Goal: Task Accomplishment & Management: Use online tool/utility

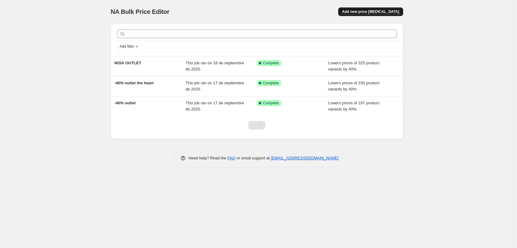
click at [371, 11] on span "Add new price [MEDICAL_DATA]" at bounding box center [370, 11] width 57 height 5
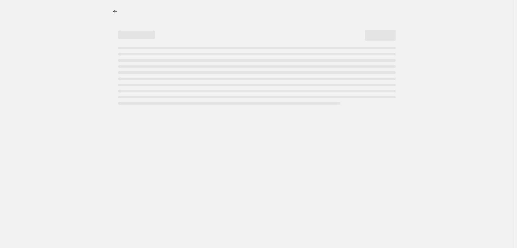
select select "percentage"
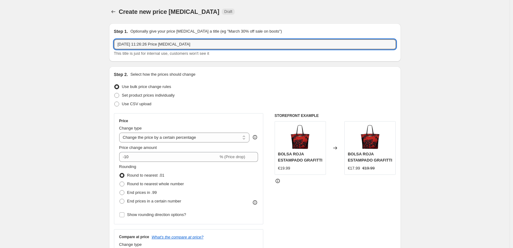
drag, startPoint x: 250, startPoint y: 47, endPoint x: 98, endPoint y: 45, distance: 151.9
type input "AUTHENTIC OUTLET"
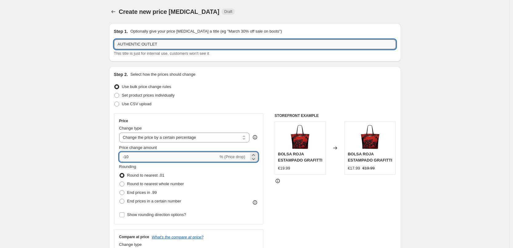
click at [128, 157] on input "-10" at bounding box center [168, 157] width 99 height 10
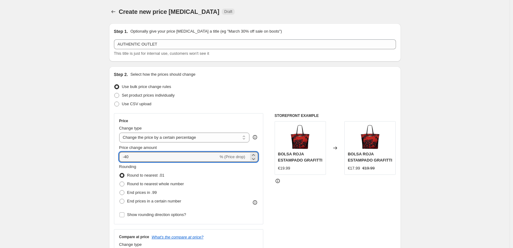
type input "-40"
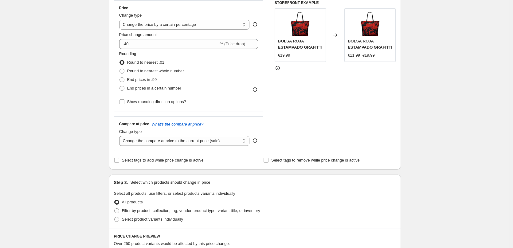
scroll to position [225, 0]
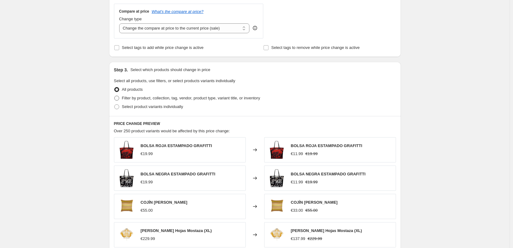
click at [125, 98] on span "Filter by product, collection, tag, vendor, product type, variant title, or inv…" at bounding box center [191, 98] width 138 height 5
click at [115, 96] on input "Filter by product, collection, tag, vendor, product type, variant title, or inv…" at bounding box center [114, 96] width 0 height 0
radio input "true"
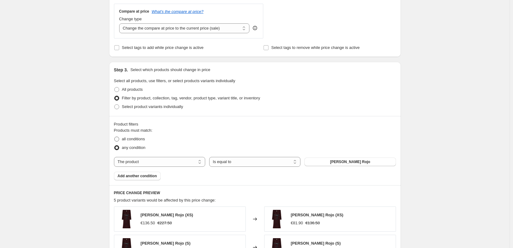
click at [119, 139] on span at bounding box center [116, 139] width 5 height 5
click at [115, 137] on input "all conditions" at bounding box center [114, 137] width 0 height 0
radio input "true"
click at [185, 160] on select "The product The product's collection The product's tag The product's vendor The…" at bounding box center [159, 162] width 91 height 10
select select "collection"
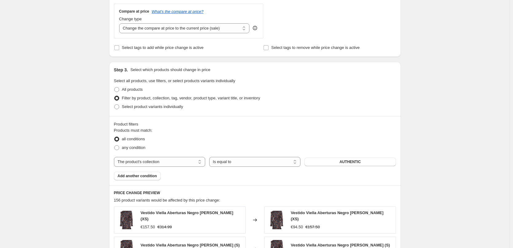
click at [356, 163] on span "AUTHENTIC" at bounding box center [350, 161] width 21 height 5
click at [149, 177] on span "Add another condition" at bounding box center [137, 175] width 39 height 5
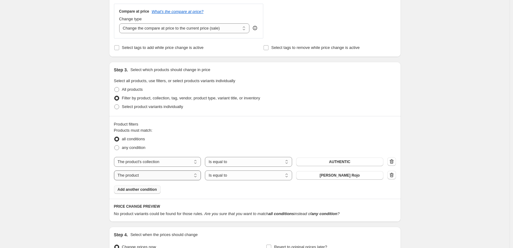
click at [188, 177] on select "The product The product's collection The product's tag The product's vendor The…" at bounding box center [157, 175] width 87 height 10
select select "product_status"
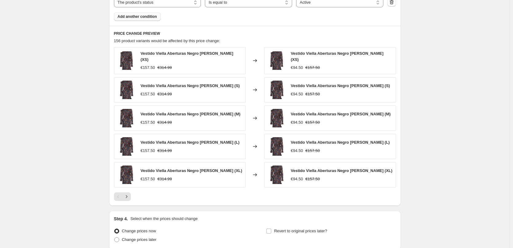
scroll to position [450, 0]
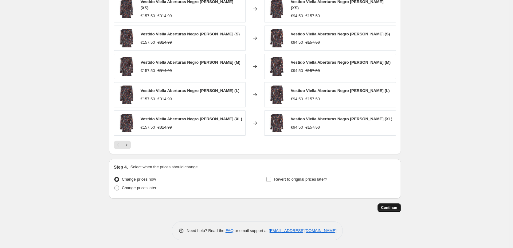
click at [389, 208] on span "Continue" at bounding box center [390, 207] width 16 height 5
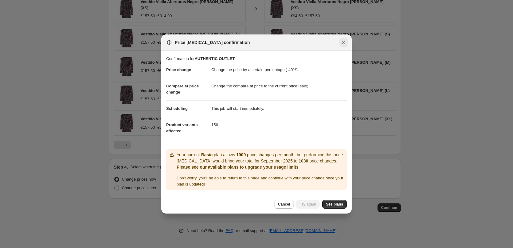
click at [346, 43] on icon "Close" at bounding box center [344, 42] width 6 height 6
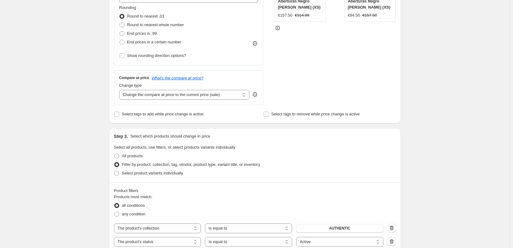
scroll to position [0, 0]
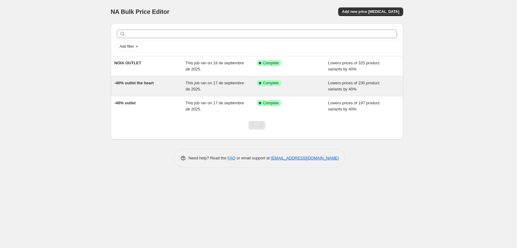
click at [166, 85] on div "-40% outlet the heart" at bounding box center [149, 86] width 71 height 12
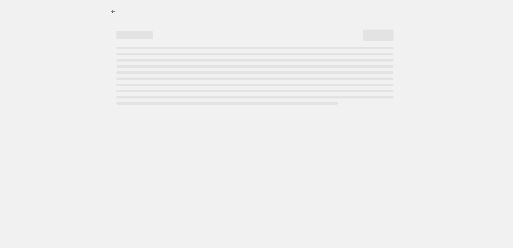
select select "percentage"
select select "collection"
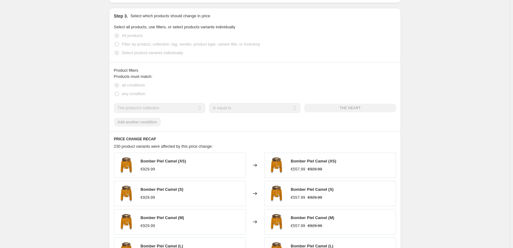
scroll to position [451, 0]
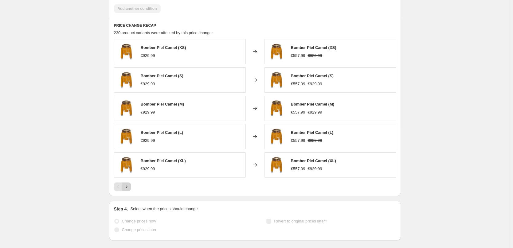
click at [128, 187] on icon "Next" at bounding box center [127, 187] width 6 height 6
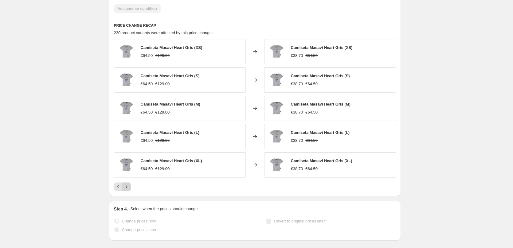
click at [128, 187] on icon "Next" at bounding box center [127, 187] width 6 height 6
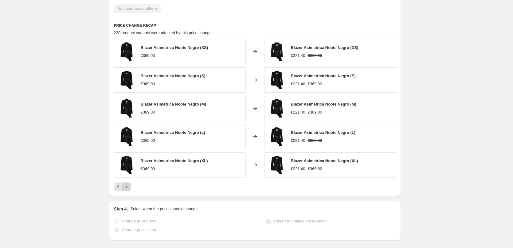
click at [131, 185] on button "Next" at bounding box center [126, 186] width 9 height 9
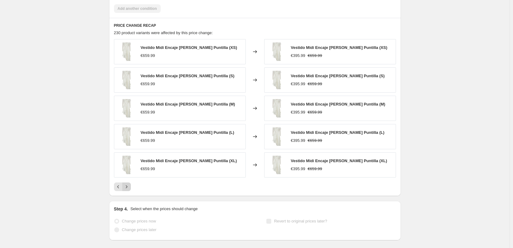
click at [127, 189] on icon "Next" at bounding box center [127, 187] width 6 height 6
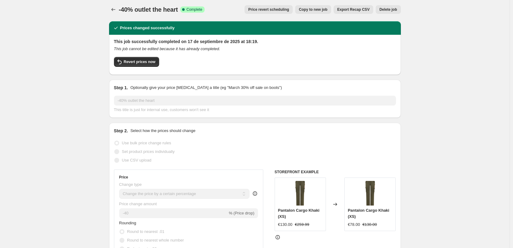
scroll to position [0, 0]
